Goal: Transaction & Acquisition: Purchase product/service

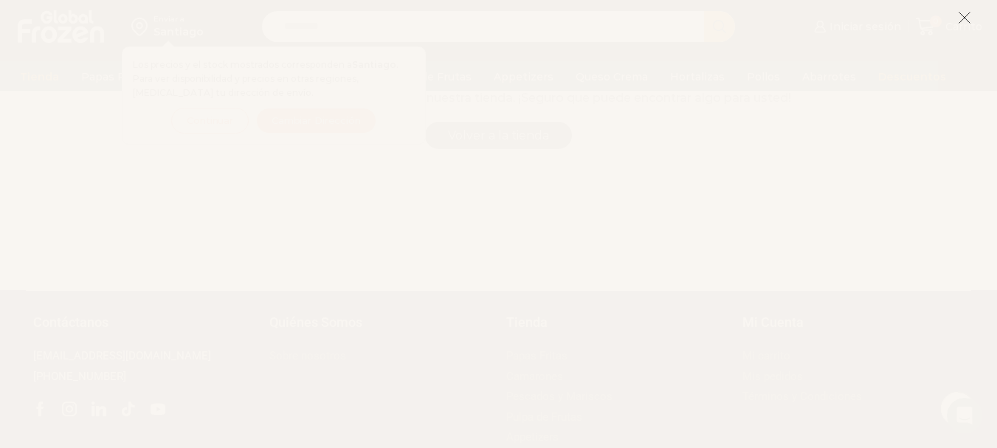
scroll to position [369, 0]
click at [960, 18] on icon at bounding box center [964, 17] width 13 height 13
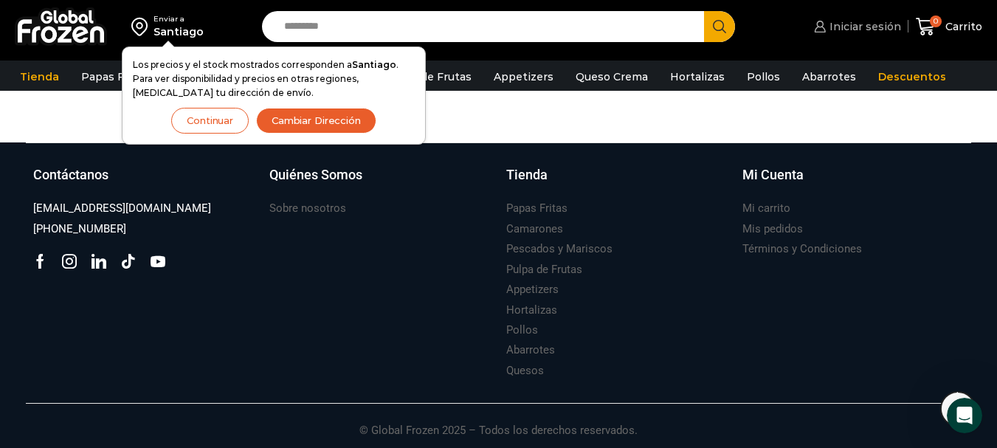
click at [848, 25] on span "Iniciar sesión" at bounding box center [863, 26] width 75 height 15
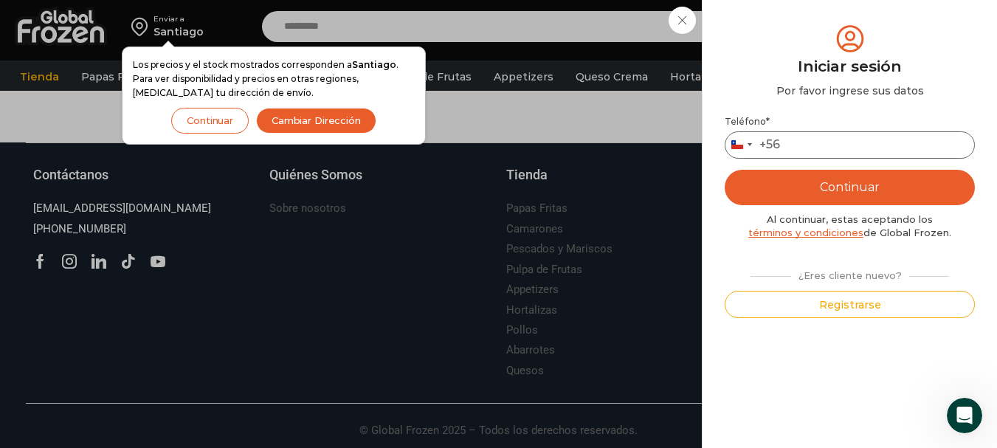
click at [841, 137] on input "Teléfono *" at bounding box center [850, 144] width 250 height 27
drag, startPoint x: 799, startPoint y: 145, endPoint x: 808, endPoint y: 143, distance: 9.8
click at [799, 145] on input "********" at bounding box center [850, 144] width 250 height 27
type input "*********"
click at [869, 189] on button "Continuar" at bounding box center [850, 187] width 250 height 35
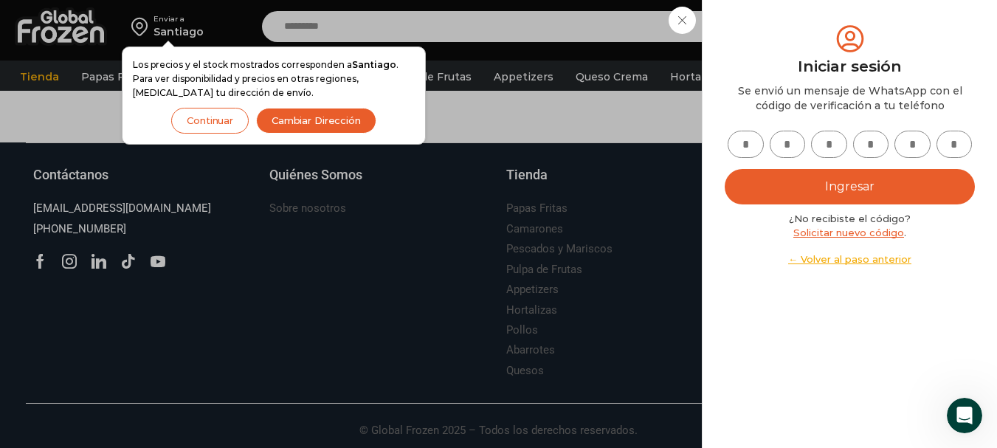
click at [741, 142] on input "text" at bounding box center [746, 144] width 36 height 27
type input "*"
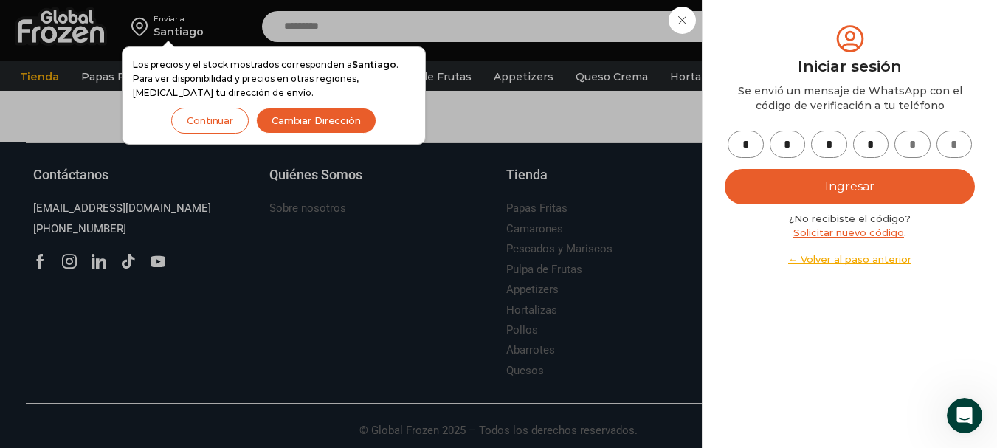
type input "*"
click at [842, 183] on button "Ingresar" at bounding box center [850, 186] width 250 height 35
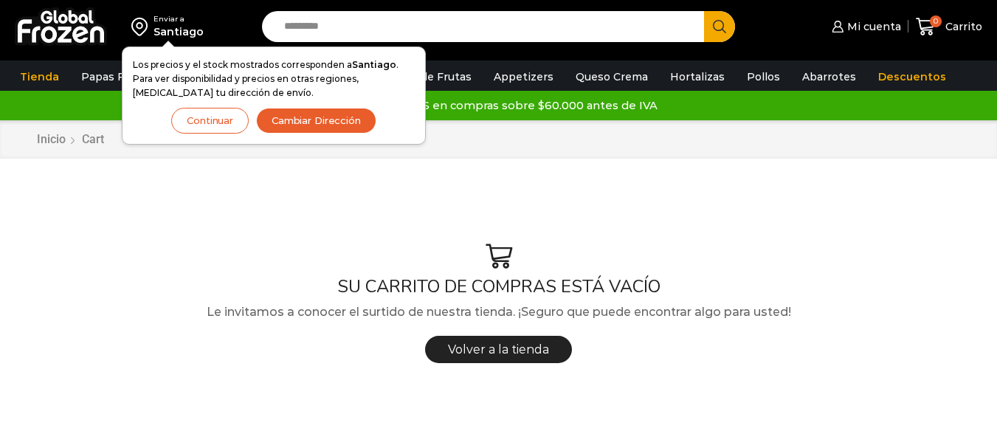
click at [222, 117] on button "Continuar" at bounding box center [210, 121] width 78 height 26
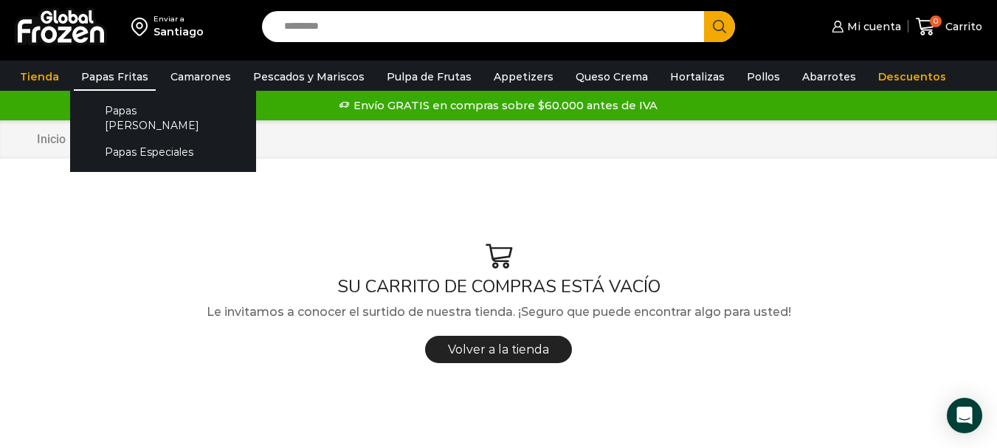
click at [116, 79] on link "Papas Fritas" at bounding box center [115, 77] width 82 height 28
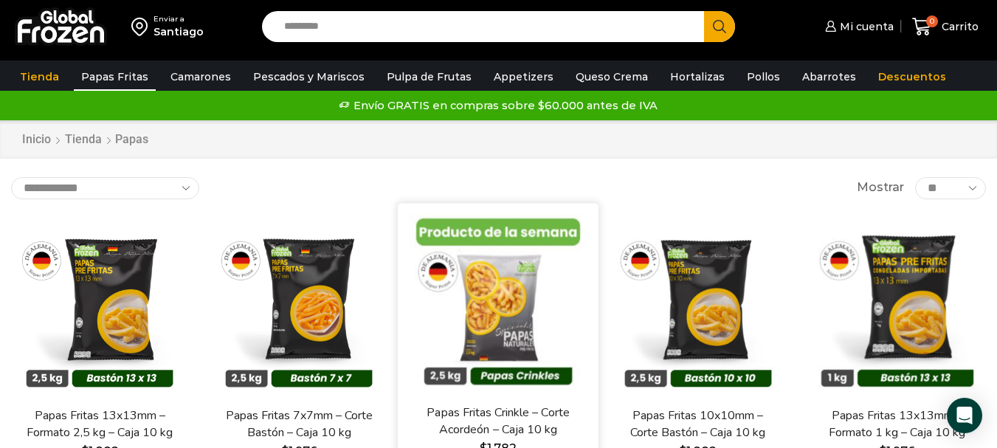
scroll to position [74, 0]
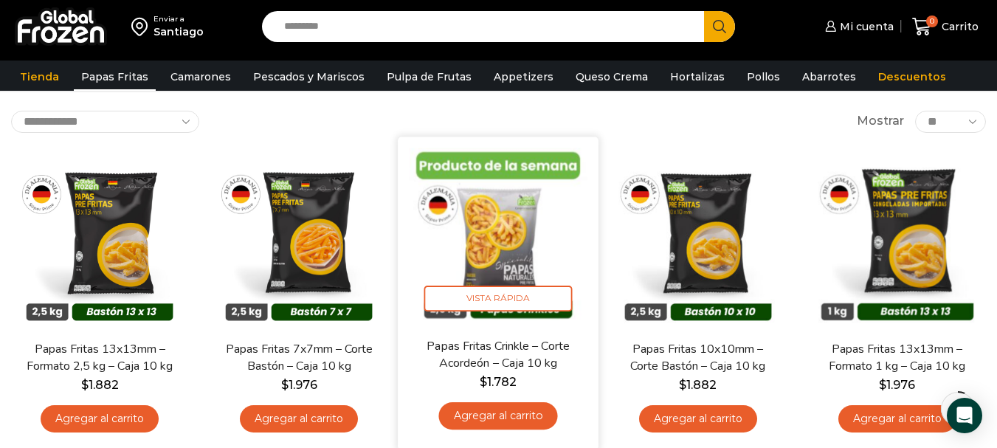
click at [506, 416] on link "Agregar al carrito" at bounding box center [498, 415] width 119 height 27
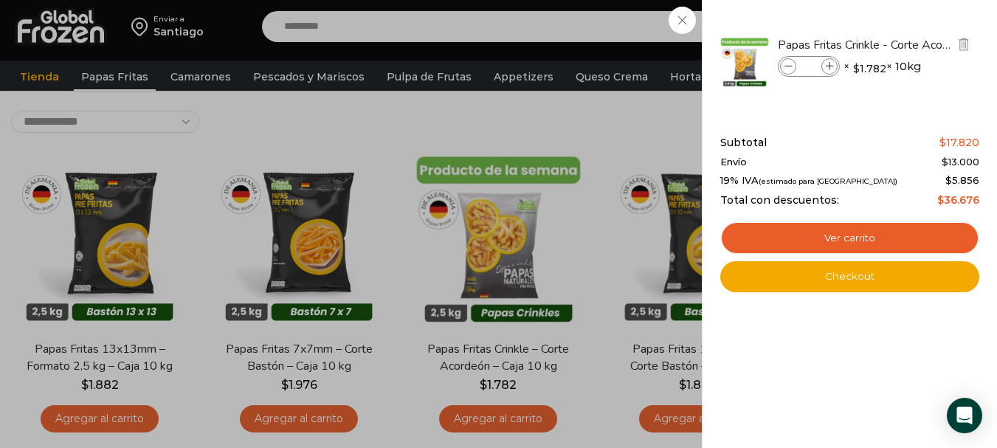
click at [833, 70] on icon at bounding box center [830, 67] width 8 height 8
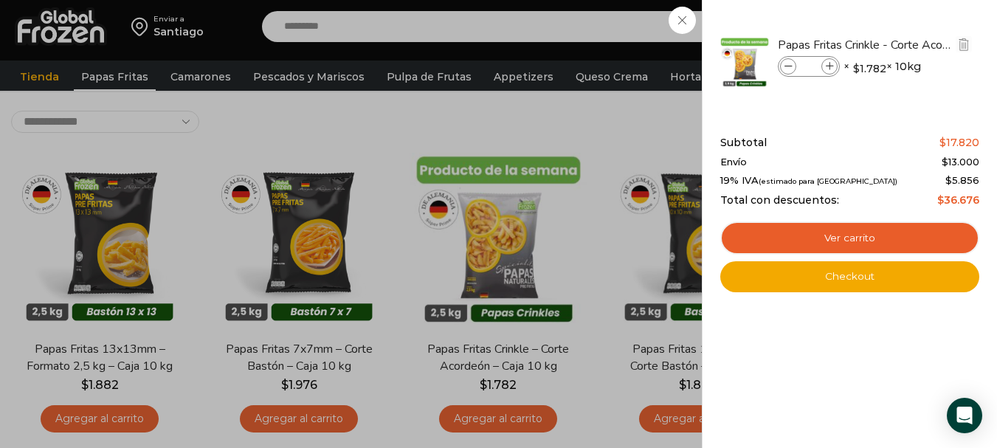
click at [833, 70] on icon at bounding box center [830, 67] width 8 height 8
type input "*"
click at [909, 18] on div "8 Carrito 8 8 Shopping Cart *" at bounding box center [946, 27] width 74 height 35
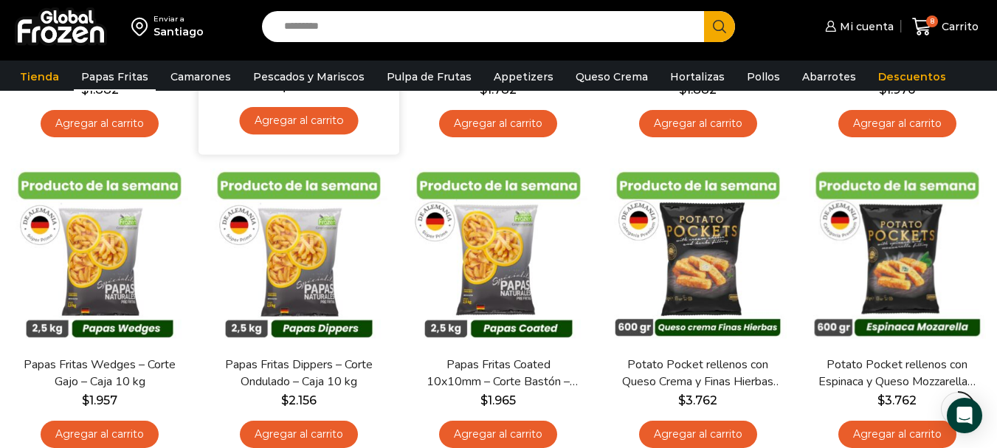
scroll to position [443, 0]
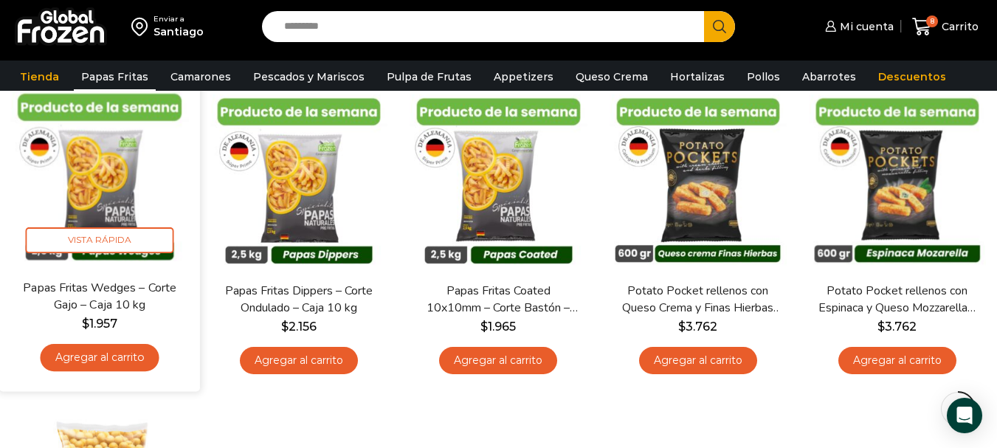
click at [126, 350] on link "Agregar al carrito" at bounding box center [100, 357] width 119 height 27
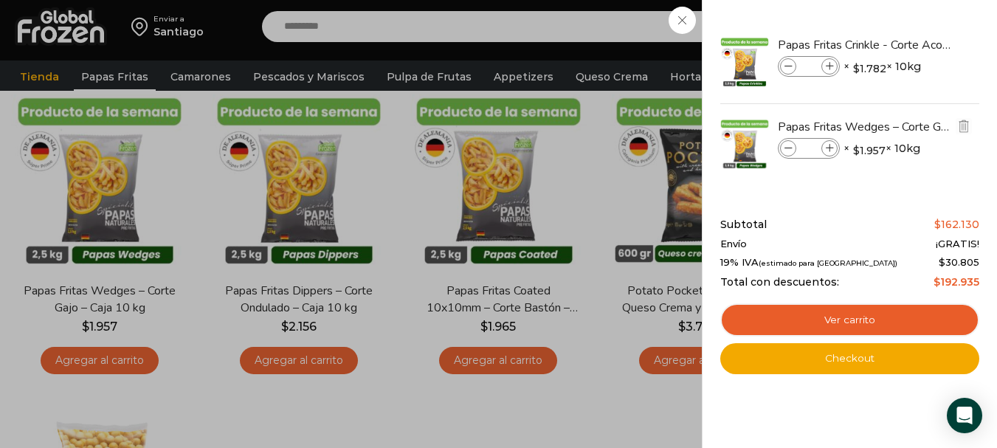
click at [830, 142] on span at bounding box center [830, 148] width 16 height 16
type input "*"
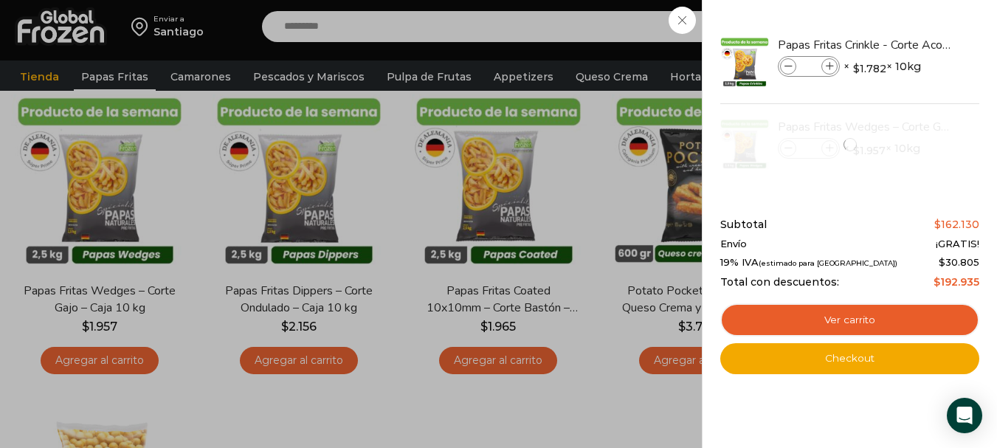
click at [909, 44] on div "9 Carrito 9 9 Shopping Cart *" at bounding box center [946, 27] width 74 height 35
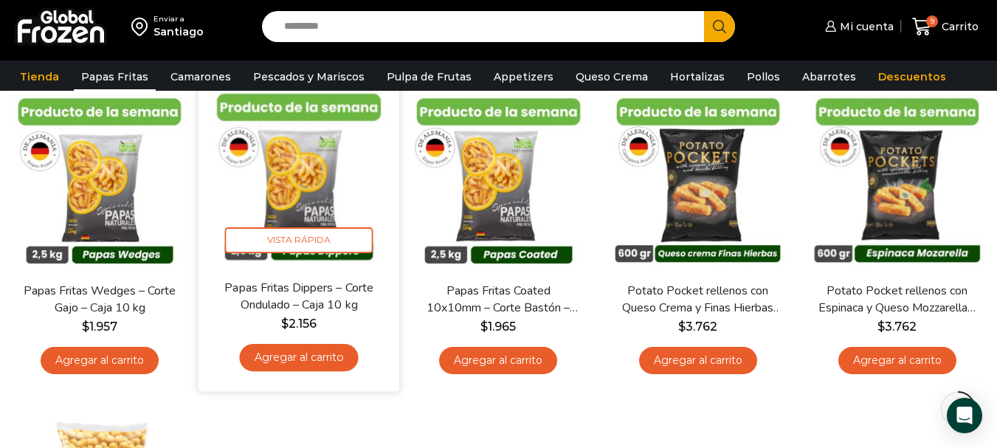
click at [310, 365] on link "Agregar al carrito" at bounding box center [299, 357] width 119 height 27
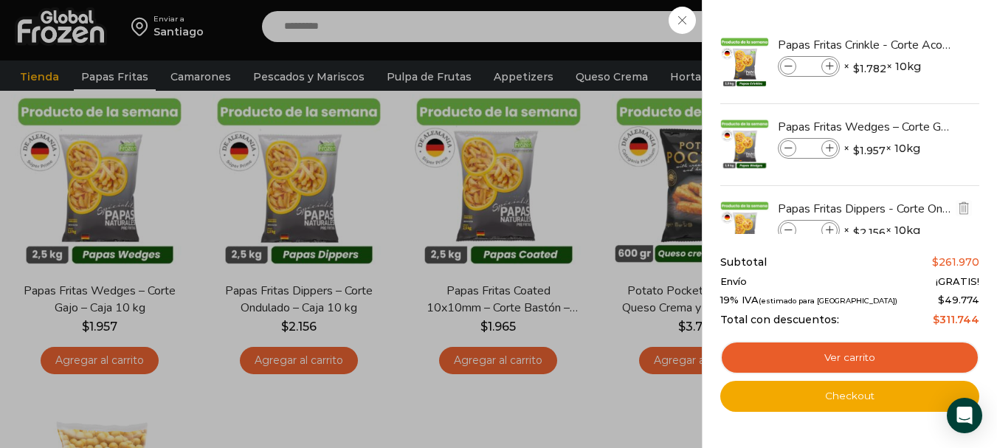
scroll to position [44, 0]
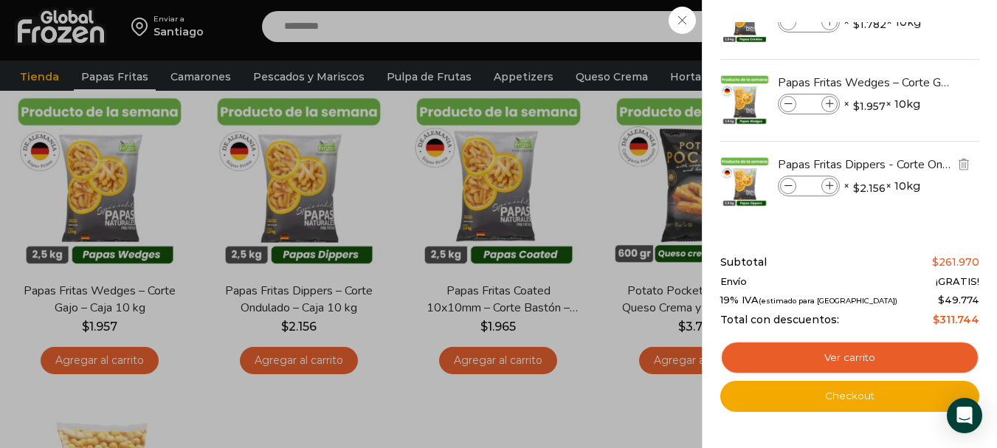
click at [830, 185] on icon at bounding box center [830, 186] width 8 height 8
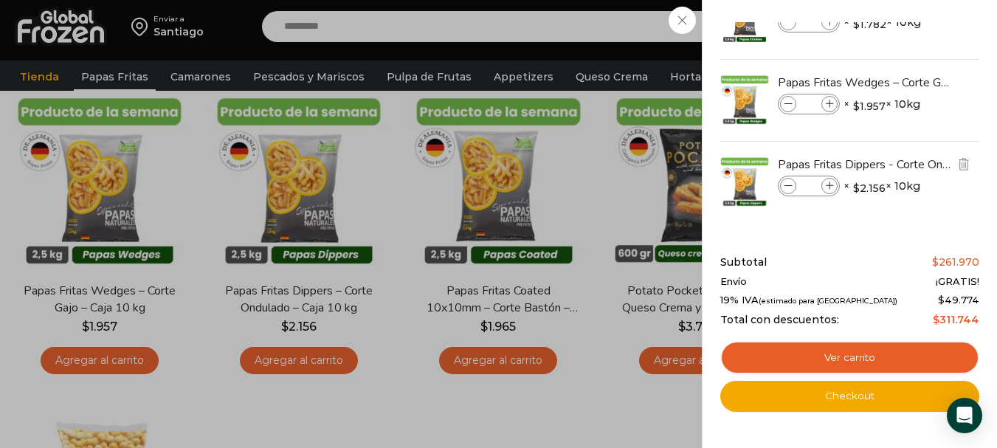
click at [796, 186] on span at bounding box center [788, 186] width 16 height 16
type input "*"
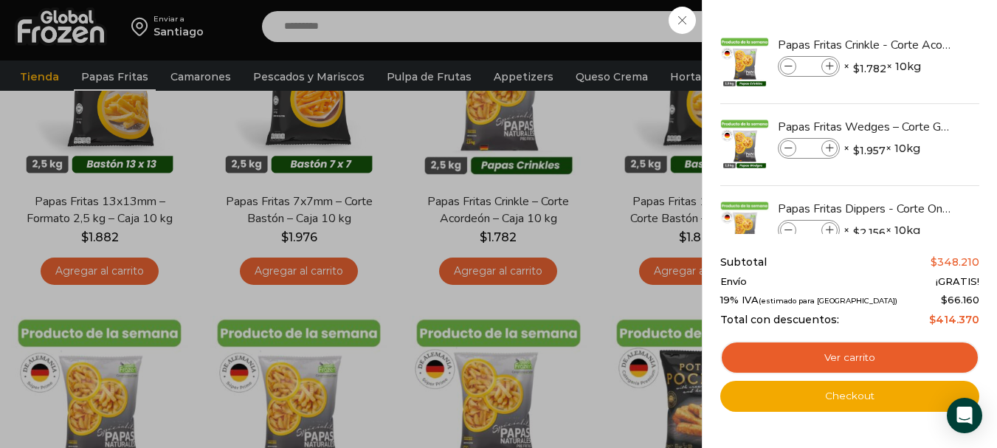
scroll to position [0, 0]
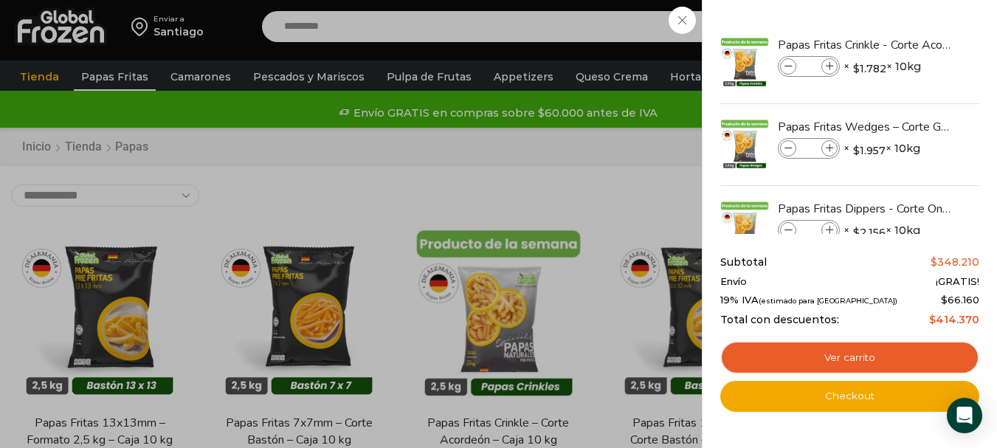
click at [909, 44] on div "18 Carrito 18 18 Shopping Cart" at bounding box center [946, 27] width 74 height 35
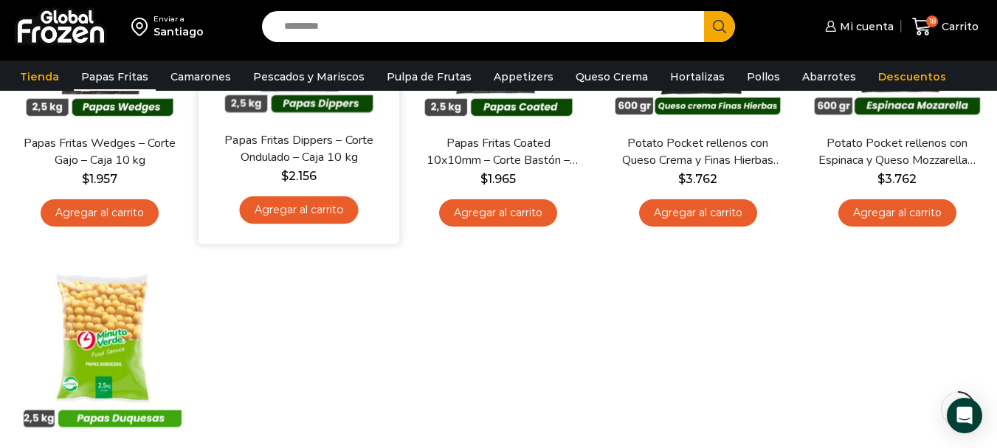
scroll to position [443, 0]
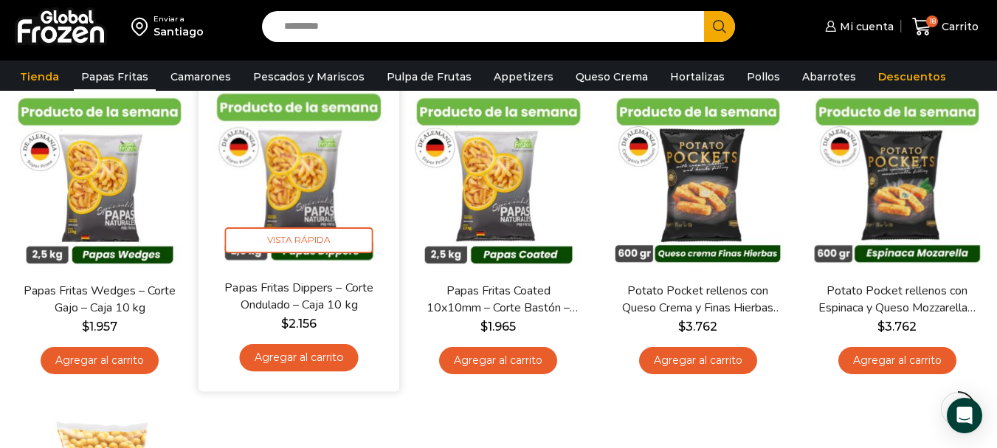
drag, startPoint x: 314, startPoint y: 296, endPoint x: 280, endPoint y: 286, distance: 35.5
click at [280, 286] on link "Papas Fritas Dippers – Corte Ondulado – Caja 10 kg" at bounding box center [298, 296] width 161 height 35
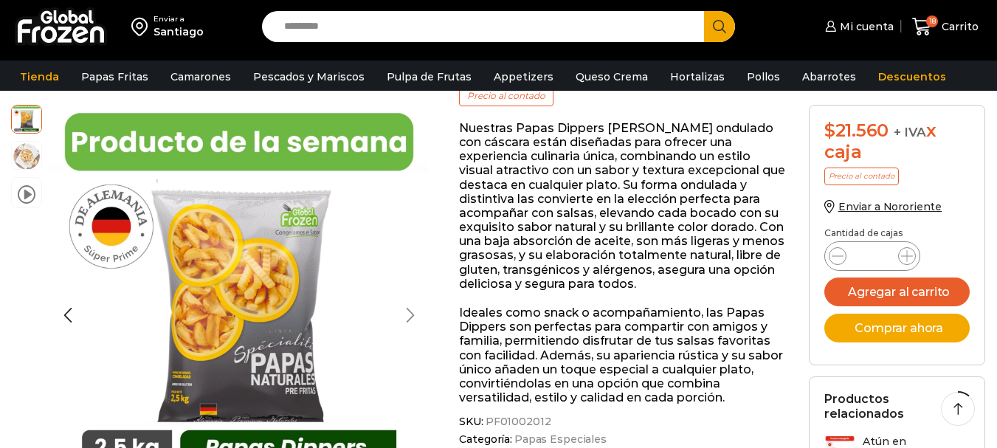
click at [405, 308] on div at bounding box center [227, 294] width 379 height 379
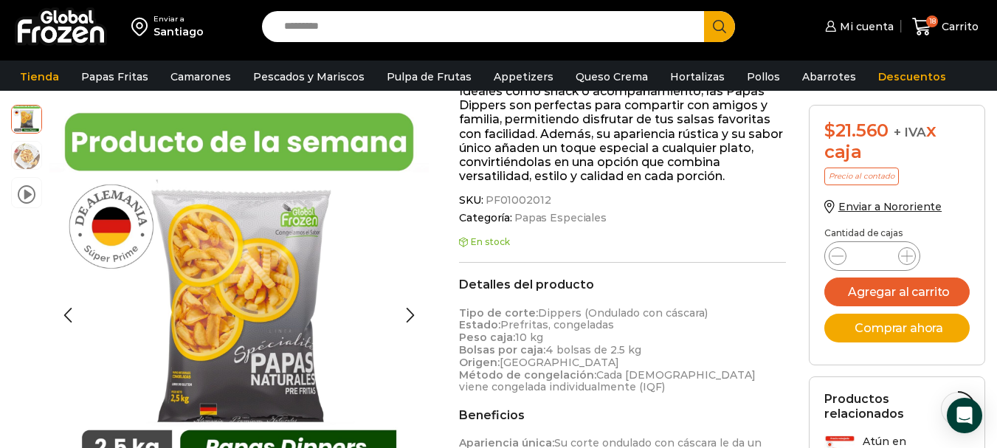
scroll to position [517, 0]
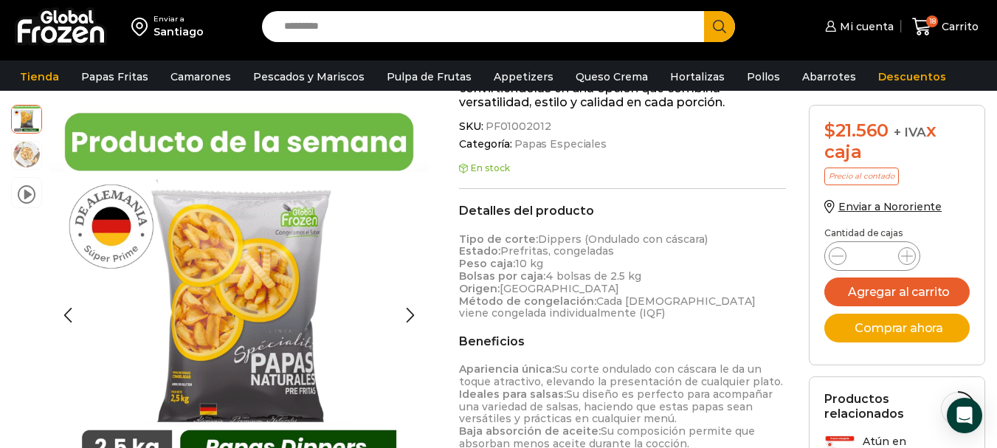
click at [24, 153] on img at bounding box center [27, 155] width 30 height 30
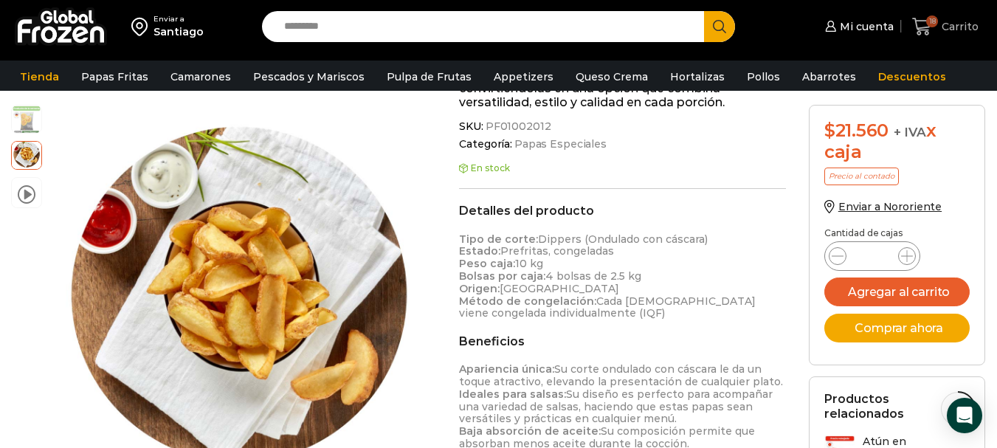
click at [943, 27] on span "Carrito" at bounding box center [958, 26] width 41 height 15
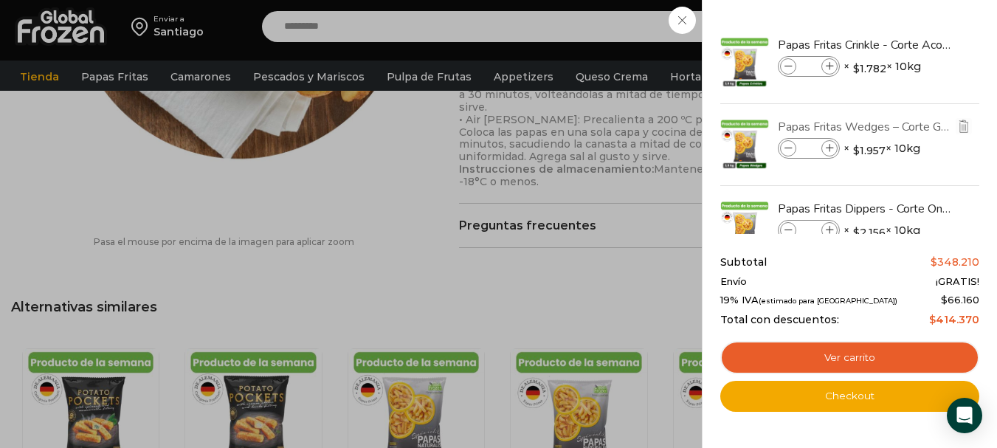
scroll to position [812, 0]
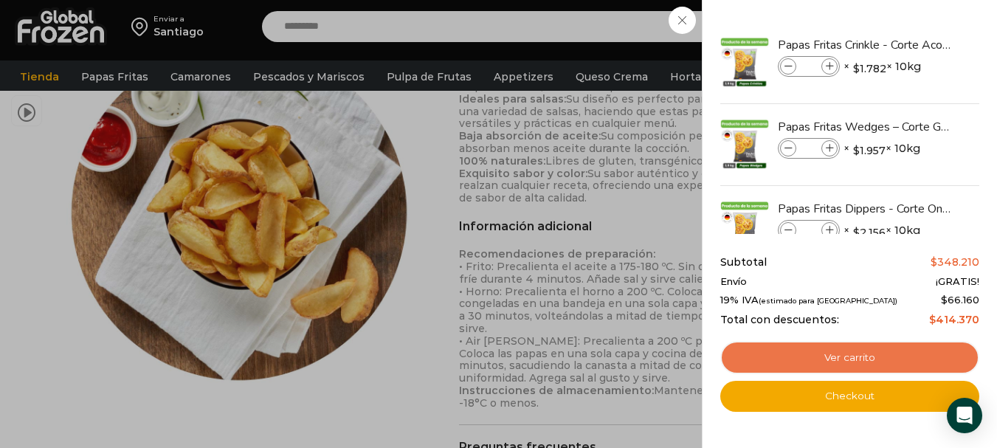
click at [783, 357] on link "Ver carrito" at bounding box center [849, 358] width 259 height 34
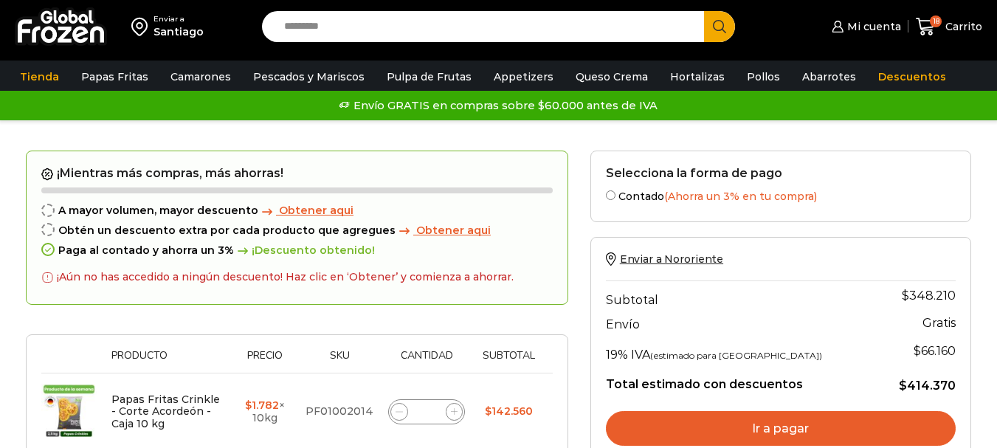
click at [416, 230] on span "Obtener aqui" at bounding box center [453, 230] width 75 height 13
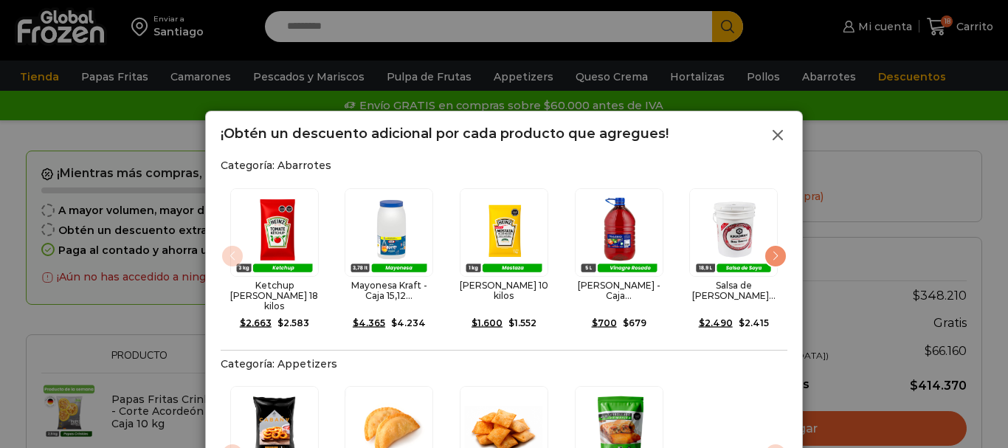
click at [782, 134] on icon at bounding box center [778, 135] width 18 height 18
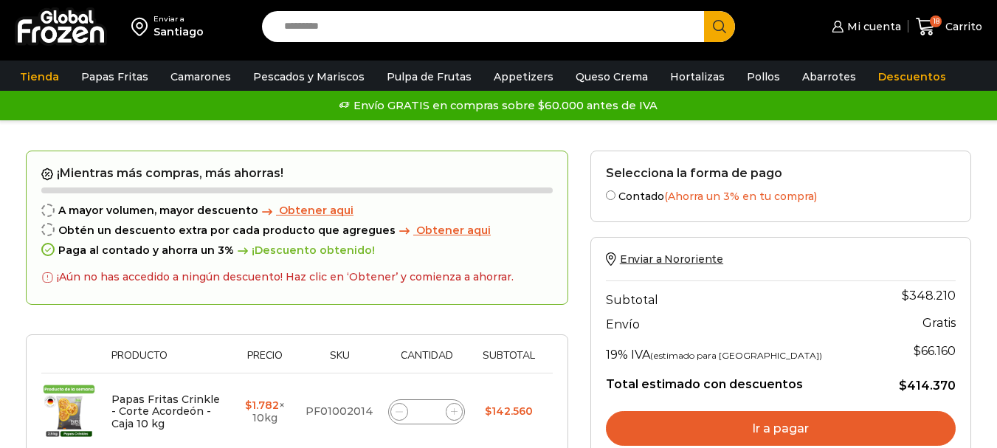
click at [295, 210] on span "Obtener aqui" at bounding box center [316, 210] width 75 height 13
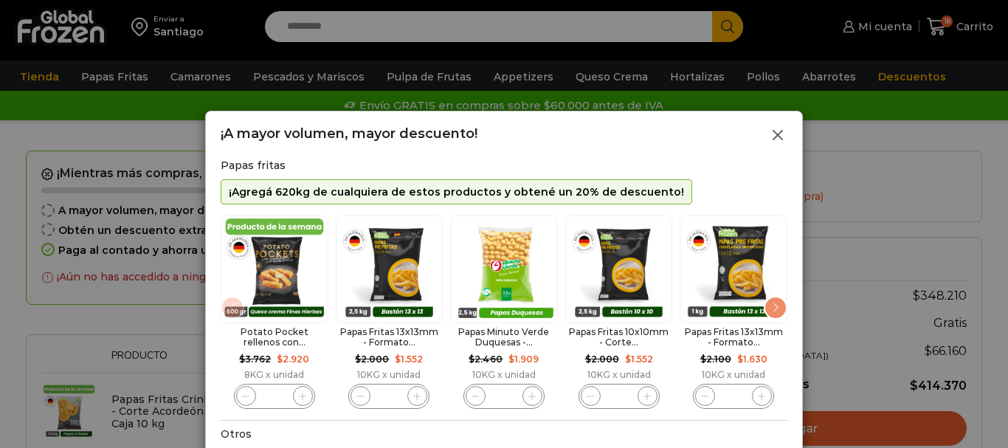
click at [779, 131] on icon at bounding box center [778, 135] width 18 height 18
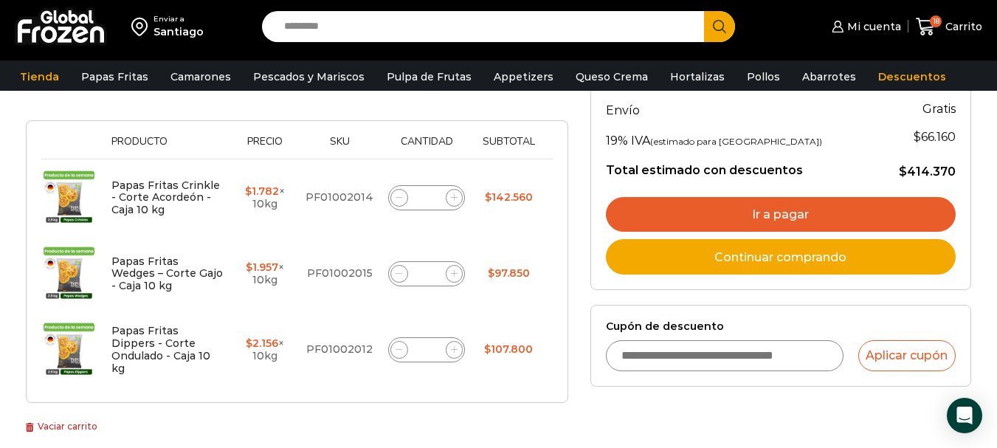
scroll to position [148, 0]
